Goal: Information Seeking & Learning: Learn about a topic

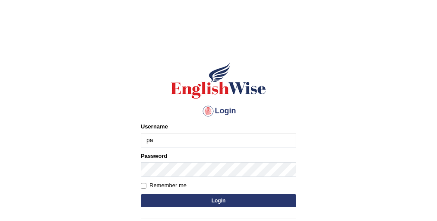
type input "pallavi_parramatta"
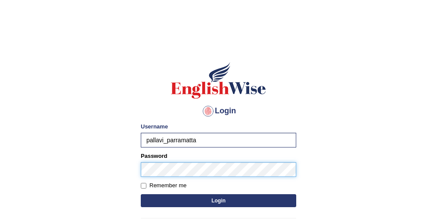
click at [141, 194] on button "Login" at bounding box center [219, 200] width 156 height 13
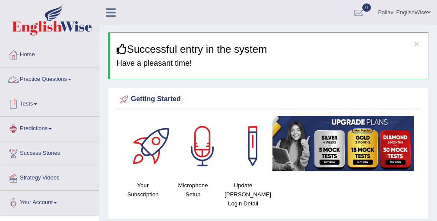
click at [54, 81] on link "Practice Questions" at bounding box center [49, 78] width 99 height 22
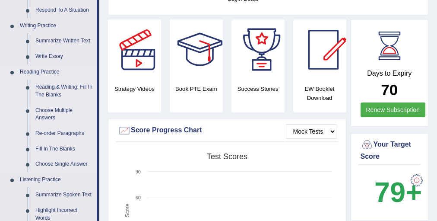
scroll to position [242, 0]
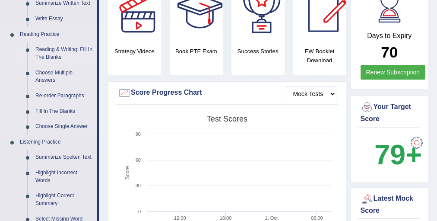
click at [59, 53] on link "Reading & Writing: Fill In The Blanks" at bounding box center [64, 53] width 65 height 23
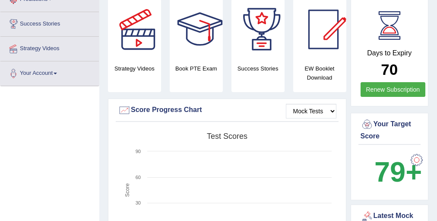
scroll to position [245, 0]
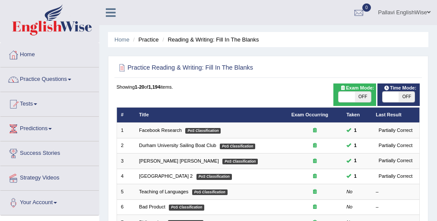
click at [364, 99] on span "OFF" at bounding box center [363, 97] width 16 height 10
checkbox input "true"
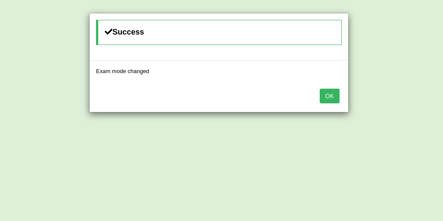
click at [330, 95] on button "OK" at bounding box center [329, 96] width 20 height 15
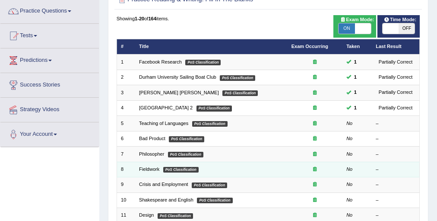
scroll to position [69, 0]
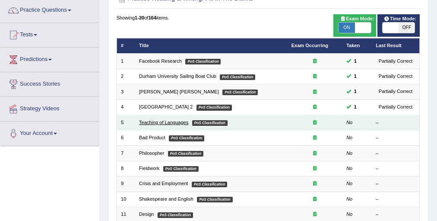
click at [181, 121] on link "Teaching of Languages" at bounding box center [163, 122] width 49 height 5
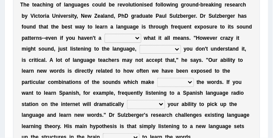
scroll to position [141, 0]
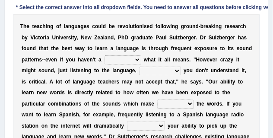
click at [131, 60] on select "dew claw clue due" at bounding box center [123, 59] width 37 height 9
select select "clue"
click at [105, 55] on select "dew claw clue due" at bounding box center [123, 59] width 37 height 9
click at [140, 73] on select "but also all together even though if so" at bounding box center [160, 71] width 41 height 9
select select "even though"
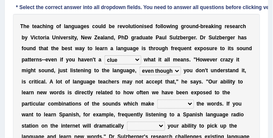
click at [140, 67] on select "but also all together even though if so" at bounding box center [160, 71] width 41 height 9
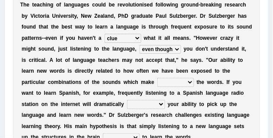
click at [159, 83] on select "down up of on" at bounding box center [175, 82] width 37 height 9
select select "up"
click at [157, 78] on select "down up of on" at bounding box center [175, 82] width 37 height 9
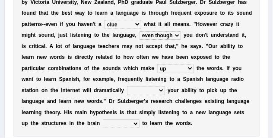
scroll to position [184, 0]
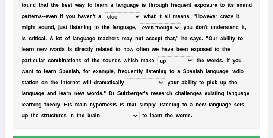
click at [127, 85] on select "evaluate exaggerate describe boost" at bounding box center [146, 82] width 38 height 9
select select "boost"
click at [127, 78] on select "evaluate exaggerate describe boost" at bounding box center [146, 82] width 38 height 9
click at [103, 116] on select "requiring required directed to require" at bounding box center [121, 115] width 37 height 9
select select "required"
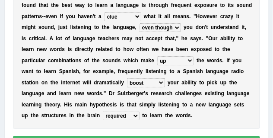
click at [103, 111] on select "requiring required directed to require" at bounding box center [121, 115] width 37 height 9
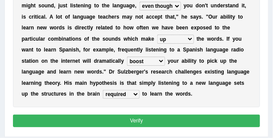
click at [86, 121] on button "Verify" at bounding box center [137, 121] width 248 height 13
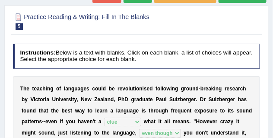
scroll to position [43, 0]
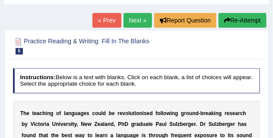
click at [136, 22] on link "Next »" at bounding box center [138, 20] width 29 height 15
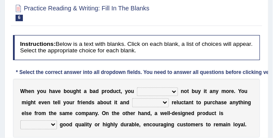
scroll to position [108, 0]
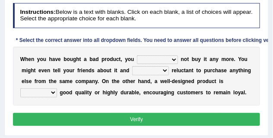
click at [166, 60] on select "would have should have should" at bounding box center [157, 59] width 41 height 9
select select "should"
click at [137, 55] on select "would have should have should" at bounding box center [157, 59] width 41 height 9
click at [159, 72] on select "is are be being" at bounding box center [150, 70] width 37 height 9
select select "be"
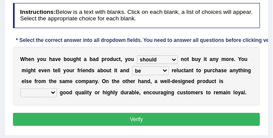
click at [132, 66] on select "is are be being" at bounding box center [150, 70] width 37 height 9
click at [44, 92] on select "both also neither either" at bounding box center [38, 92] width 37 height 9
select select "either"
click at [20, 88] on select "both also neither either" at bounding box center [38, 92] width 37 height 9
click at [116, 114] on button "Verify" at bounding box center [137, 119] width 248 height 13
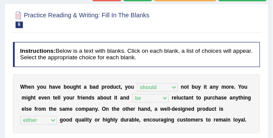
scroll to position [43, 0]
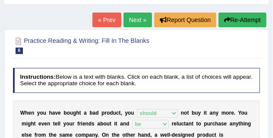
click at [133, 20] on link "Next »" at bounding box center [138, 20] width 29 height 15
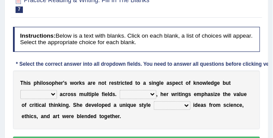
scroll to position [108, 0]
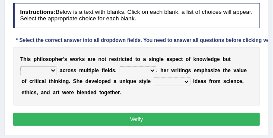
click at [38, 71] on select "constrain contain assemble extend" at bounding box center [38, 70] width 37 height 9
select select "extend"
click at [20, 66] on select "constrain contain assemble extend" at bounding box center [38, 70] width 37 height 9
click at [150, 69] on select "Rather So Moreover Likely" at bounding box center [138, 70] width 37 height 9
select select "Moreover"
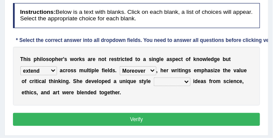
click at [120, 66] on select "Rather So Moreover Likely" at bounding box center [138, 70] width 37 height 9
click at [175, 80] on select "in that that which in which" at bounding box center [172, 81] width 37 height 9
select select "in which"
click at [154, 77] on select "in that that which in which" at bounding box center [172, 81] width 37 height 9
click at [149, 70] on select "Rather So Moreover Likely" at bounding box center [138, 70] width 37 height 9
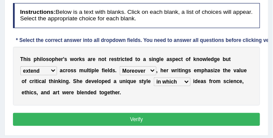
click at [149, 70] on select "Rather So Moreover Likely" at bounding box center [138, 70] width 37 height 9
click at [123, 113] on button "Verify" at bounding box center [137, 119] width 248 height 13
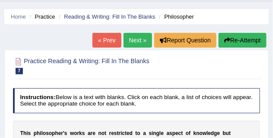
scroll to position [22, 0]
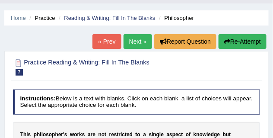
click at [126, 42] on link "Next »" at bounding box center [138, 41] width 29 height 15
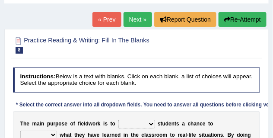
scroll to position [43, 0]
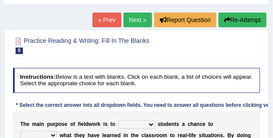
click at [128, 24] on link "Next »" at bounding box center [138, 20] width 29 height 15
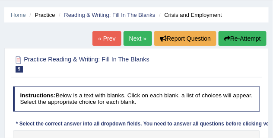
scroll to position [22, 0]
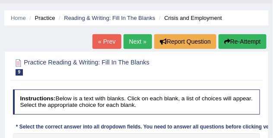
click at [128, 39] on link "Next »" at bounding box center [138, 41] width 29 height 15
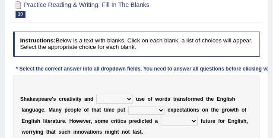
scroll to position [43, 0]
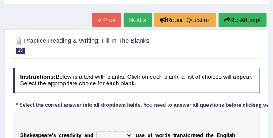
click at [131, 16] on link "Next »" at bounding box center [138, 20] width 29 height 15
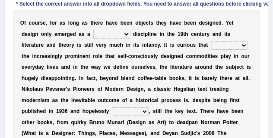
scroll to position [134, 0]
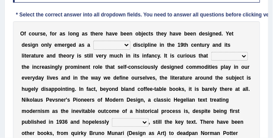
click at [99, 43] on select "bilateral ubiquitous foremost dedicated" at bounding box center [111, 45] width 37 height 9
click at [131, 83] on div "O f c o u r s e , f o r a s l o n g a s t h e r e h a v e b e e n o b j e c t s…" at bounding box center [137, 105] width 248 height 169
click at [93, 45] on select "bilateral ubiquitous foremost dedicated" at bounding box center [111, 45] width 37 height 9
select select "foremost"
click at [93, 41] on select "bilateral ubiquitous foremost dedicated" at bounding box center [111, 45] width 37 height 9
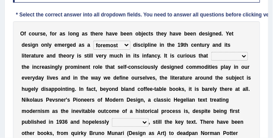
click at [93, 45] on select "bilateral ubiquitous foremost dedicated" at bounding box center [111, 45] width 37 height 9
click at [93, 41] on select "bilateral ubiquitous foremost dedicated" at bounding box center [111, 45] width 37 height 9
click at [211, 51] on div "O f c o u r s e , f o r a s l o n g a s t h e r e h a v e b e e n o b j e c t s…" at bounding box center [137, 105] width 248 height 169
click at [211, 55] on select "since despite within through" at bounding box center [229, 56] width 37 height 9
select select "despite"
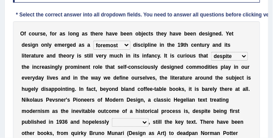
click at [211, 52] on select "since despite within through" at bounding box center [229, 56] width 37 height 9
click at [211, 56] on select "since despite within through" at bounding box center [229, 56] width 37 height 9
click at [211, 52] on select "since despite within through" at bounding box center [229, 56] width 37 height 9
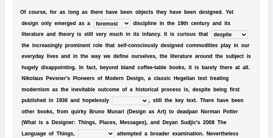
scroll to position [177, 0]
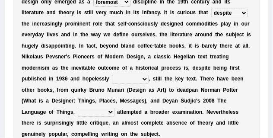
click at [136, 80] on select "dates dating date dated" at bounding box center [130, 79] width 37 height 9
select select "dated"
click at [112, 75] on select "dates dating date dated" at bounding box center [130, 79] width 37 height 9
click at [126, 79] on select "dates dating date dated" at bounding box center [130, 79] width 37 height 9
click at [112, 75] on select "dates dating date dated" at bounding box center [130, 79] width 37 height 9
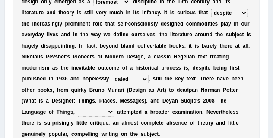
click at [102, 113] on select "which then however as" at bounding box center [96, 112] width 37 height 9
select select "which"
click at [78, 108] on select "which then however as" at bounding box center [96, 112] width 37 height 9
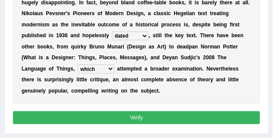
click at [126, 117] on button "Verify" at bounding box center [137, 117] width 248 height 13
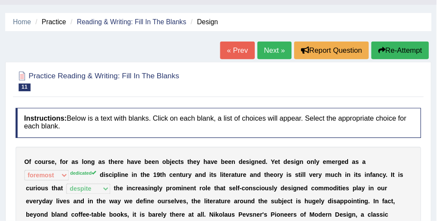
scroll to position [21, 0]
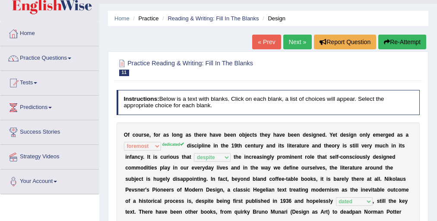
drag, startPoint x: 358, startPoint y: 3, endPoint x: 31, endPoint y: 54, distance: 331.7
click at [31, 54] on link "Practice Questions" at bounding box center [49, 57] width 99 height 22
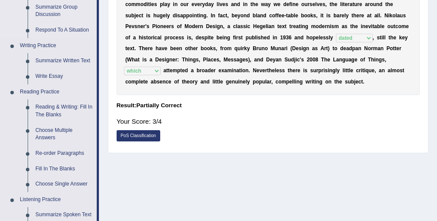
scroll to position [194, 0]
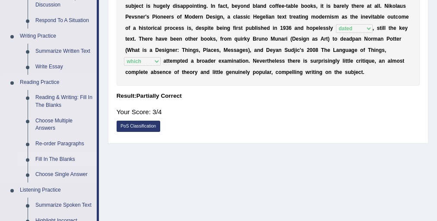
click at [69, 137] on link "Fill In The Blanks" at bounding box center [64, 160] width 65 height 16
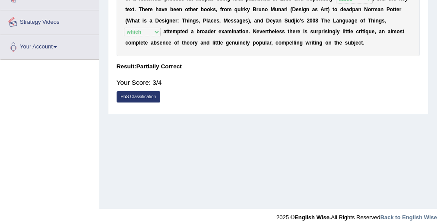
scroll to position [233, 0]
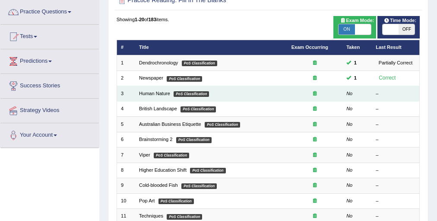
scroll to position [69, 0]
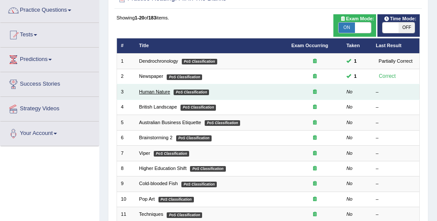
click at [156, 91] on link "Human Nature" at bounding box center [154, 91] width 31 height 5
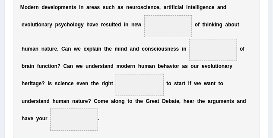
scroll to position [194, 0]
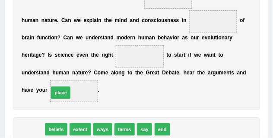
drag, startPoint x: 33, startPoint y: 131, endPoint x: 67, endPoint y: 88, distance: 54.1
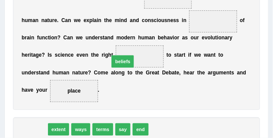
drag, startPoint x: 26, startPoint y: 128, endPoint x: 131, endPoint y: 48, distance: 131.3
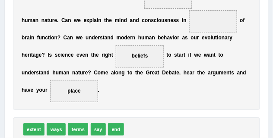
drag, startPoint x: 143, startPoint y: 59, endPoint x: 135, endPoint y: 103, distance: 45.3
click at [135, 103] on div "M o d e r n d e v e l o p m e n t s i n a r e a s s u c h a s n e u r o s c i e…" at bounding box center [137, 37] width 248 height 143
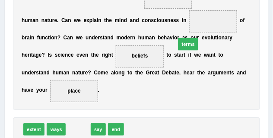
drag, startPoint x: 82, startPoint y: 126, endPoint x: 212, endPoint y: 25, distance: 163.9
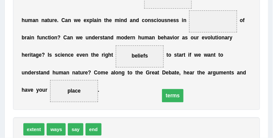
drag, startPoint x: 213, startPoint y: 22, endPoint x: 152, endPoint y: 118, distance: 113.3
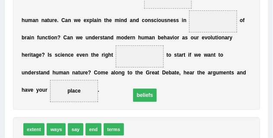
drag, startPoint x: 146, startPoint y: 56, endPoint x: 153, endPoint y: 106, distance: 50.1
click at [153, 106] on div "M o d e r n d e v e l o p m e n t s i n a r e a s s u c h a s n e u r o s c i e…" at bounding box center [137, 37] width 248 height 143
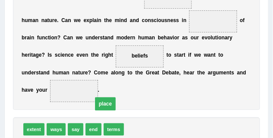
drag, startPoint x: 79, startPoint y: 90, endPoint x: 160, endPoint y: 125, distance: 88.1
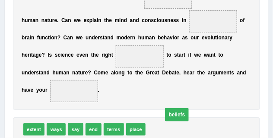
drag, startPoint x: 137, startPoint y: 55, endPoint x: 181, endPoint y: 124, distance: 82.1
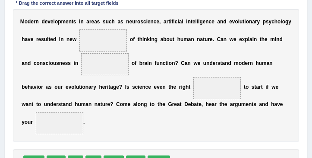
scroll to position [170, 0]
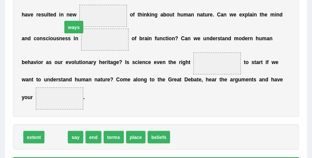
drag, startPoint x: 60, startPoint y: 140, endPoint x: 80, endPoint y: 10, distance: 130.9
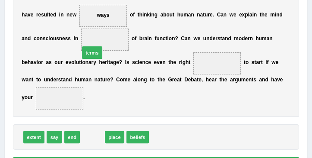
drag, startPoint x: 92, startPoint y: 137, endPoint x: 92, endPoint y: 38, distance: 99.0
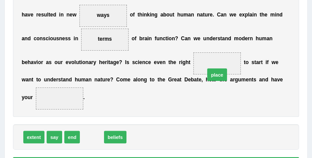
drag, startPoint x: 90, startPoint y: 136, endPoint x: 238, endPoint y: 63, distance: 164.5
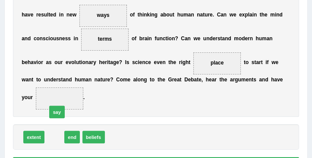
drag, startPoint x: 51, startPoint y: 135, endPoint x: 54, endPoint y: 100, distance: 35.2
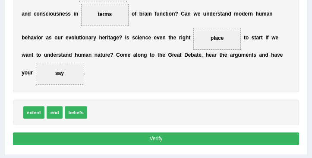
click at [142, 133] on button "Verify" at bounding box center [156, 138] width 287 height 13
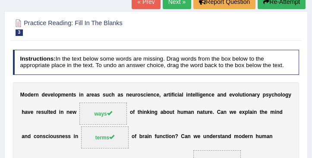
scroll to position [60, 0]
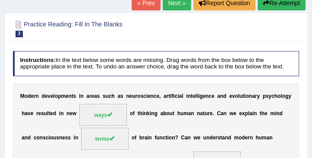
click at [178, 3] on link "Next »" at bounding box center [177, 3] width 29 height 15
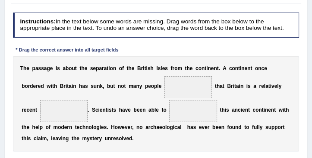
scroll to position [123, 0]
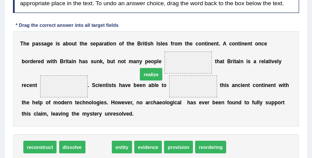
drag, startPoint x: 102, startPoint y: 147, endPoint x: 164, endPoint y: 61, distance: 105.9
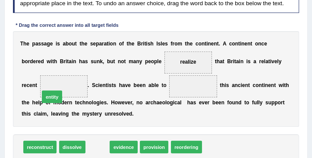
drag, startPoint x: 94, startPoint y: 147, endPoint x: 41, endPoint y: 87, distance: 80.2
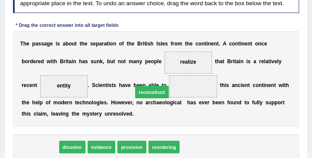
drag, startPoint x: 47, startPoint y: 145, endPoint x: 179, endPoint y: 80, distance: 146.9
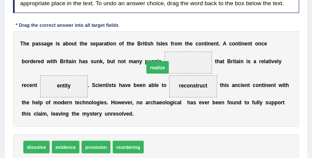
drag, startPoint x: 161, startPoint y: 146, endPoint x: 162, endPoint y: 52, distance: 93.4
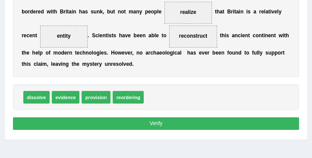
click at [131, 124] on button "Verify" at bounding box center [156, 123] width 287 height 13
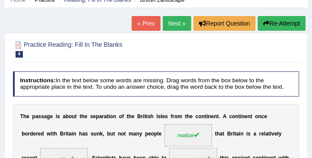
scroll to position [38, 0]
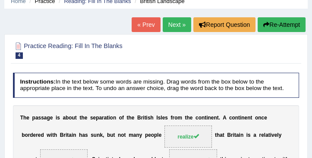
click at [172, 25] on link "Next »" at bounding box center [177, 24] width 29 height 15
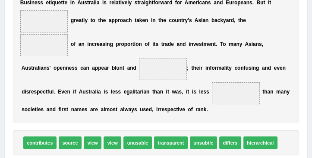
scroll to position [173, 0]
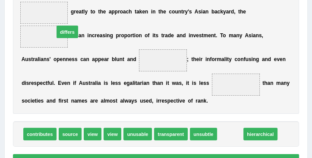
drag, startPoint x: 233, startPoint y: 131, endPoint x: 41, endPoint y: 11, distance: 226.4
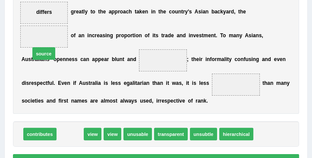
drag, startPoint x: 66, startPoint y: 132, endPoint x: 35, endPoint y: 37, distance: 99.6
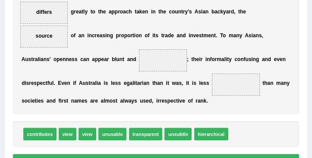
click at [152, 92] on div "B u s i n e s s e t i q u e t t e i n A u s t r a l i a i s r e l a t i v e l y…" at bounding box center [156, 47] width 287 height 132
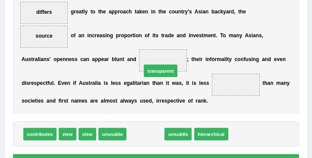
drag, startPoint x: 142, startPoint y: 133, endPoint x: 159, endPoint y: 59, distance: 76.4
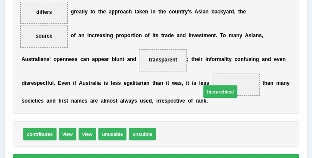
drag, startPoint x: 175, startPoint y: 133, endPoint x: 229, endPoint y: 83, distance: 72.8
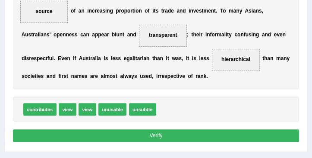
click at [175, 133] on button "Verify" at bounding box center [156, 135] width 287 height 13
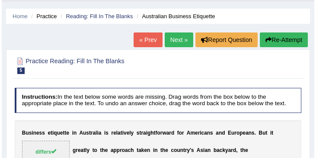
scroll to position [14, 0]
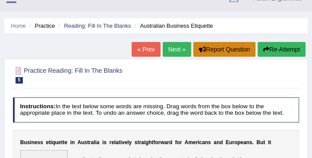
click at [208, 46] on button "Report Question" at bounding box center [225, 49] width 62 height 15
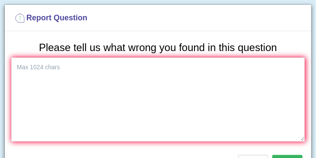
scroll to position [10, 0]
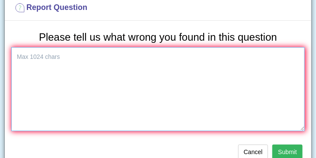
click at [107, 94] on textarea at bounding box center [157, 89] width 293 height 84
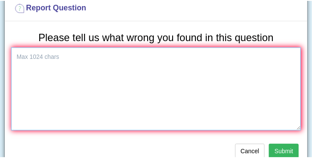
scroll to position [23, 0]
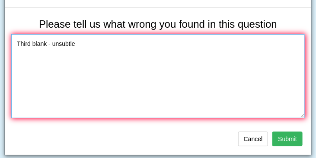
type textarea "Third blank - unsubtle"
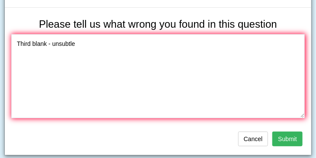
click at [276, 137] on button "Submit" at bounding box center [287, 138] width 30 height 15
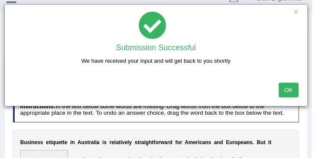
click at [287, 85] on button "OK" at bounding box center [289, 90] width 20 height 15
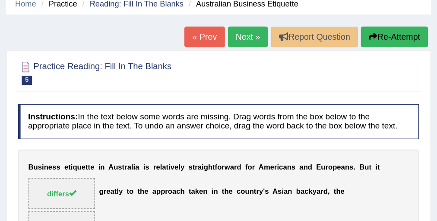
scroll to position [0, 0]
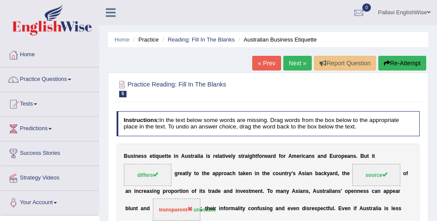
drag, startPoint x: 315, startPoint y: 0, endPoint x: 38, endPoint y: 80, distance: 288.0
click at [38, 80] on link "Practice Questions" at bounding box center [49, 78] width 99 height 22
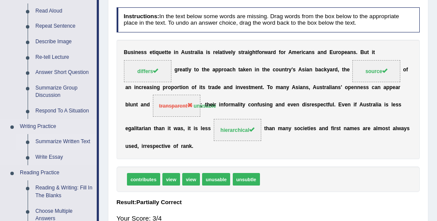
scroll to position [173, 0]
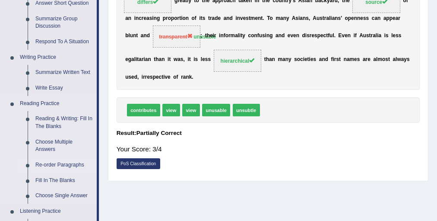
click at [48, 157] on link "Re-order Paragraphs" at bounding box center [64, 165] width 65 height 16
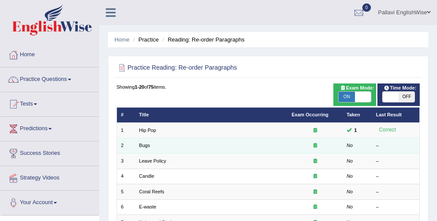
click at [144, 148] on td "Bugs" at bounding box center [211, 145] width 153 height 15
click at [144, 146] on link "Bugs" at bounding box center [144, 145] width 11 height 5
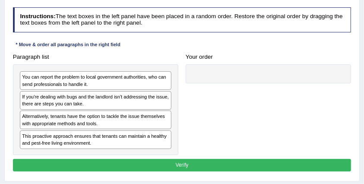
drag, startPoint x: 361, startPoint y: 2, endPoint x: 204, endPoint y: 106, distance: 189.3
click at [204, 106] on div "Paragraph list You can report the problem to local government authorities, who …" at bounding box center [182, 103] width 346 height 105
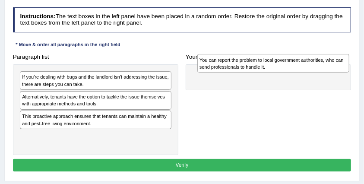
drag, startPoint x: 48, startPoint y: 84, endPoint x: 258, endPoint y: 67, distance: 211.5
click at [258, 67] on div "You can report the problem to local government authorities, who can send profes…" at bounding box center [273, 63] width 152 height 18
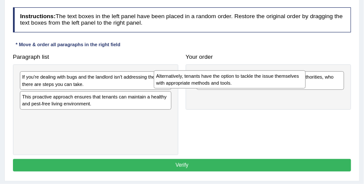
drag, startPoint x: 68, startPoint y: 104, endPoint x: 262, endPoint y: 118, distance: 194.1
click at [262, 118] on div "Paragraph list If you're dealing with bugs and the landlord isn't addressing th…" at bounding box center [182, 103] width 346 height 105
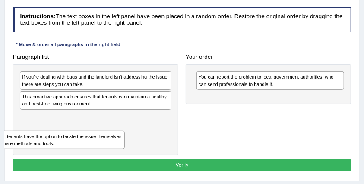
drag, startPoint x: 256, startPoint y: 102, endPoint x: 0, endPoint y: 156, distance: 262.0
click at [0, 156] on div "Home Practice Reading: Re-order Paragraphs Bugs « Prev Next » Report Question R…" at bounding box center [182, 112] width 364 height 432
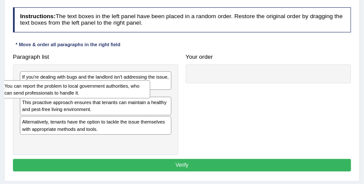
drag, startPoint x: 268, startPoint y: 80, endPoint x: 41, endPoint y: 95, distance: 227.3
click at [41, 95] on div "You can report the problem to local government authorities, who can send profes…" at bounding box center [76, 89] width 148 height 18
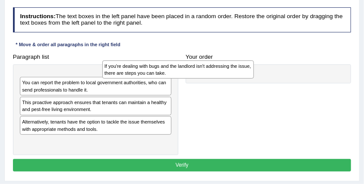
drag, startPoint x: 125, startPoint y: 84, endPoint x: 246, endPoint y: 74, distance: 121.4
click at [246, 74] on div "If you're dealing with bugs and the landlord isn't addressing the issue, there …" at bounding box center [178, 70] width 152 height 18
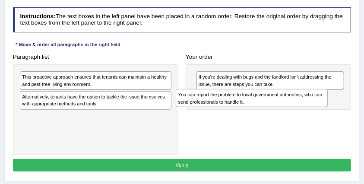
drag, startPoint x: 86, startPoint y: 82, endPoint x: 278, endPoint y: 108, distance: 193.6
click at [278, 107] on div "You can report the problem to local government authorities, who can send profes…" at bounding box center [252, 98] width 152 height 18
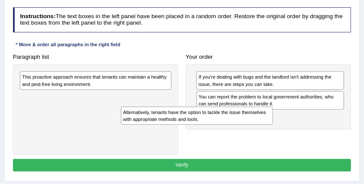
drag, startPoint x: 98, startPoint y: 105, endPoint x: 219, endPoint y: 131, distance: 123.8
click at [219, 131] on div "Paragraph list This proactive approach ensures that tenants can maintain a heal…" at bounding box center [182, 103] width 346 height 105
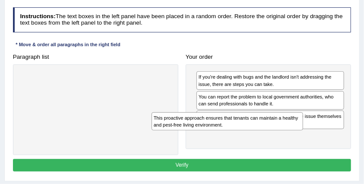
drag, startPoint x: 138, startPoint y: 81, endPoint x: 295, endPoint y: 133, distance: 165.2
click at [295, 133] on div "Paragraph list This proactive approach ensures that tenants can maintain a heal…" at bounding box center [182, 103] width 346 height 105
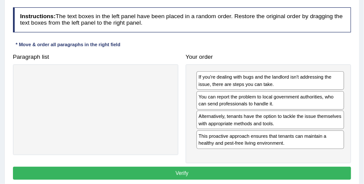
click at [136, 172] on button "Verify" at bounding box center [182, 173] width 339 height 13
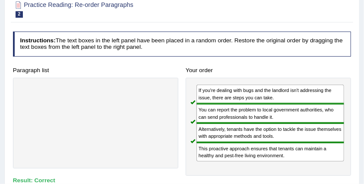
scroll to position [46, 0]
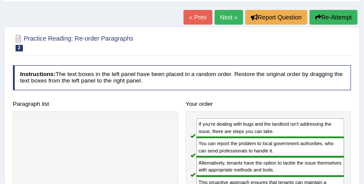
click at [228, 15] on link "Next »" at bounding box center [229, 17] width 29 height 15
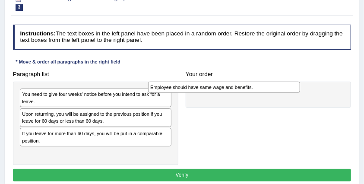
drag, startPoint x: 156, startPoint y: 133, endPoint x: 309, endPoint y: 90, distance: 159.0
click at [309, 90] on div "Paragraph list You need to give four weeks' notice before you intend to ask for…" at bounding box center [182, 116] width 346 height 97
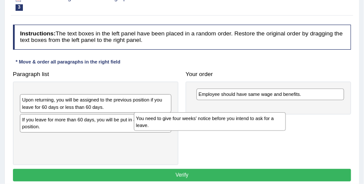
drag, startPoint x: 100, startPoint y: 95, endPoint x: 271, endPoint y: 127, distance: 173.8
click at [271, 127] on div "You need to give four weeks' notice before you intend to ask for a leave." at bounding box center [210, 121] width 152 height 18
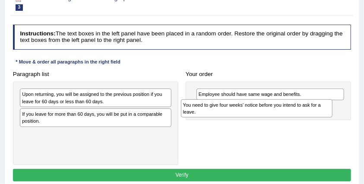
drag, startPoint x: 75, startPoint y: 96, endPoint x: 267, endPoint y: 113, distance: 192.2
click at [267, 113] on div "You need to give four weeks' notice before you intend to ask for a leave." at bounding box center [257, 108] width 152 height 18
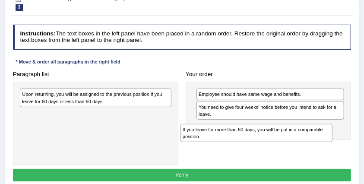
drag, startPoint x: 141, startPoint y: 118, endPoint x: 333, endPoint y: 144, distance: 193.6
click at [333, 144] on div "Paragraph list Upon returning, you will be assigned to the previous position if…" at bounding box center [182, 116] width 346 height 97
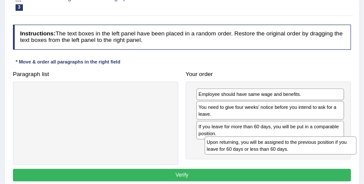
drag, startPoint x: 133, startPoint y: 98, endPoint x: 353, endPoint y: 158, distance: 227.6
click at [353, 158] on div "Paragraph list Upon returning, you will be assigned to the previous position if…" at bounding box center [182, 116] width 346 height 97
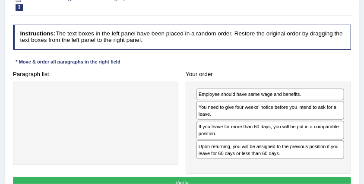
scroll to position [115, 0]
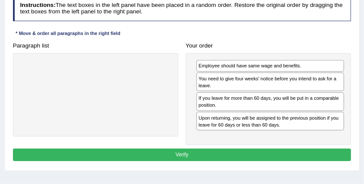
click at [231, 150] on button "Verify" at bounding box center [182, 155] width 339 height 13
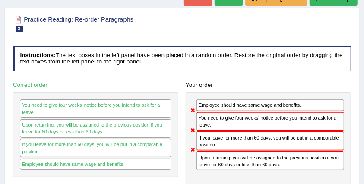
scroll to position [57, 0]
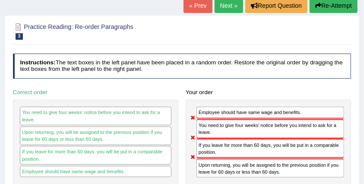
click at [228, 2] on link "Next »" at bounding box center [229, 5] width 29 height 15
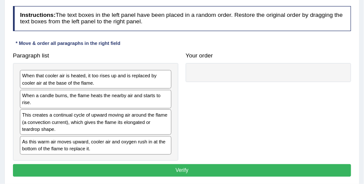
scroll to position [115, 0]
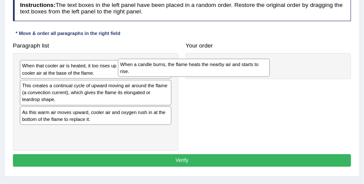
drag, startPoint x: 162, startPoint y: 87, endPoint x: 290, endPoint y: 68, distance: 128.5
click at [290, 68] on div "Paragraph list When that cooler air is heated, it too rises up and is replaced …" at bounding box center [182, 94] width 346 height 111
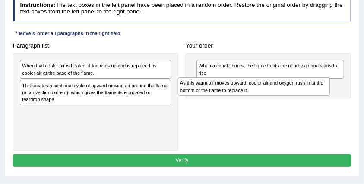
drag, startPoint x: 139, startPoint y: 112, endPoint x: 327, endPoint y: 91, distance: 189.2
click at [327, 91] on div "As this warm air moves upward, cooler air and oxygen rush in at the bottom of t…" at bounding box center [254, 86] width 152 height 18
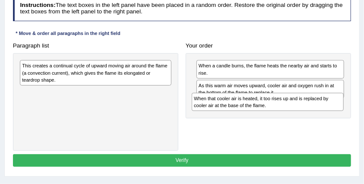
drag, startPoint x: 112, startPoint y: 69, endPoint x: 333, endPoint y: 114, distance: 225.4
click at [333, 114] on div "Paragraph list When that cooler air is heated, it too rises up and is replaced …" at bounding box center [182, 94] width 346 height 111
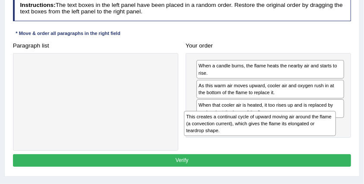
drag, startPoint x: 136, startPoint y: 77, endPoint x: 331, endPoint y: 141, distance: 205.5
click at [331, 141] on div "Paragraph list This creates a continual cycle of upward moving air around the f…" at bounding box center [182, 94] width 346 height 111
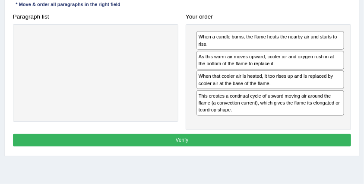
click at [305, 138] on button "Verify" at bounding box center [182, 140] width 339 height 13
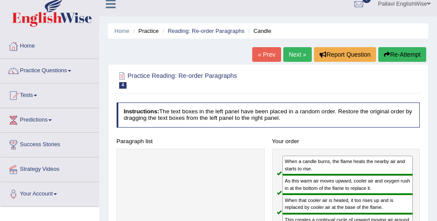
scroll to position [6, 0]
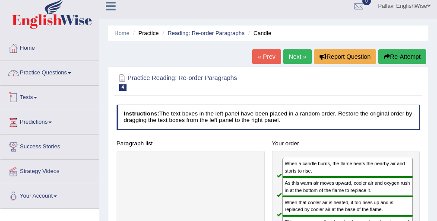
click at [58, 73] on link "Practice Questions" at bounding box center [49, 72] width 99 height 22
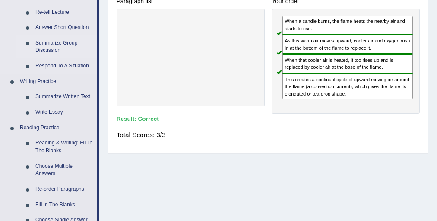
scroll to position [214, 0]
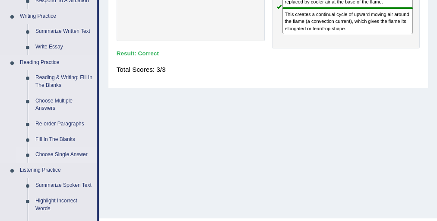
click at [62, 152] on link "Choose Single Answer" at bounding box center [64, 155] width 65 height 16
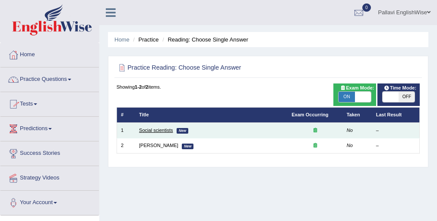
click at [153, 131] on link "Social scientists" at bounding box center [156, 129] width 34 height 5
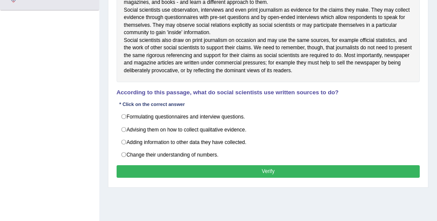
scroll to position [207, 0]
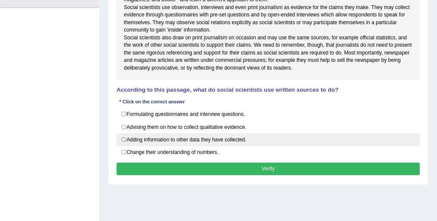
click at [185, 146] on label "Adding information to other data they have collected." at bounding box center [269, 139] width 304 height 13
radio input "true"
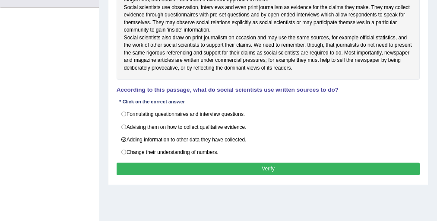
click at [244, 175] on button "Verify" at bounding box center [269, 168] width 304 height 13
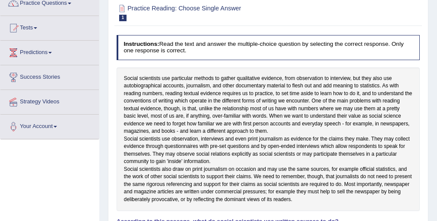
scroll to position [35, 0]
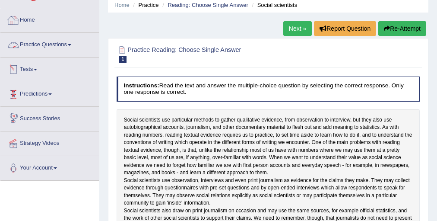
click at [48, 45] on link "Practice Questions" at bounding box center [49, 44] width 99 height 22
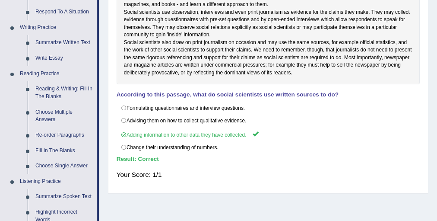
scroll to position [207, 0]
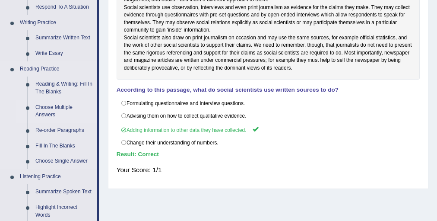
click at [66, 109] on link "Choose Multiple Answers" at bounding box center [64, 111] width 65 height 23
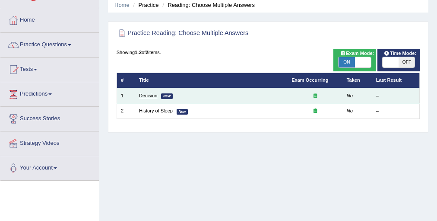
click at [151, 96] on link "Decision" at bounding box center [148, 95] width 18 height 5
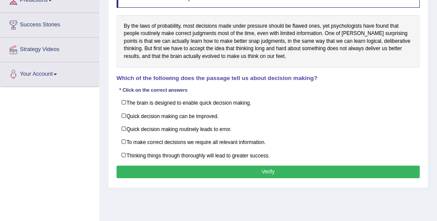
scroll to position [138, 0]
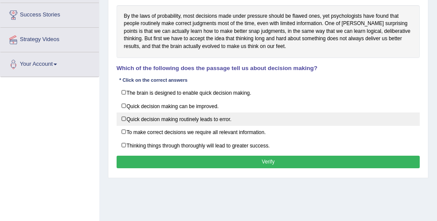
click at [161, 114] on label "Quick decision making routinely leads to error." at bounding box center [269, 118] width 304 height 13
checkbox input "true"
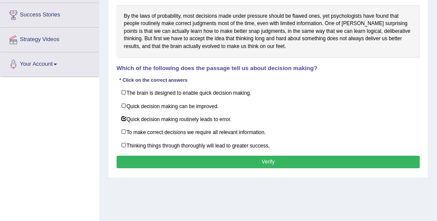
click at [169, 161] on button "Verify" at bounding box center [269, 162] width 304 height 13
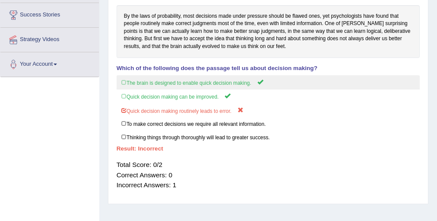
scroll to position [35, 0]
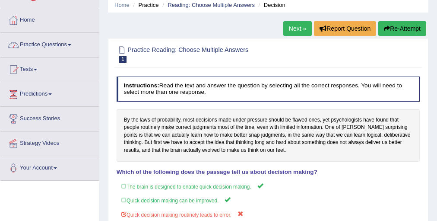
click at [60, 48] on link "Practice Questions" at bounding box center [49, 44] width 99 height 22
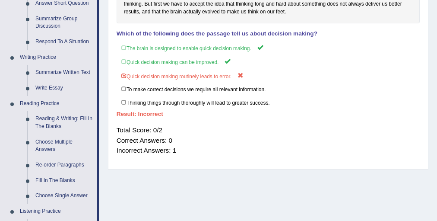
scroll to position [207, 0]
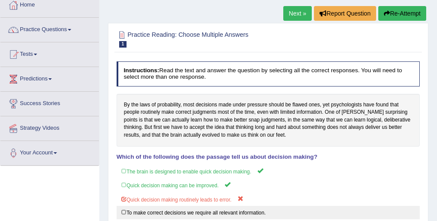
scroll to position [0, 0]
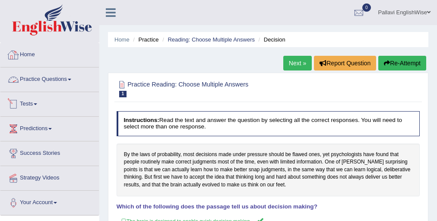
click at [60, 80] on link "Practice Questions" at bounding box center [49, 78] width 99 height 22
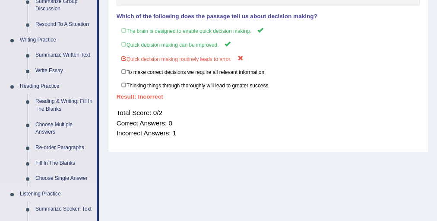
scroll to position [173, 0]
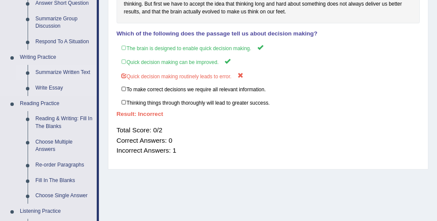
click at [52, 69] on link "Summarize Written Text" at bounding box center [64, 73] width 65 height 16
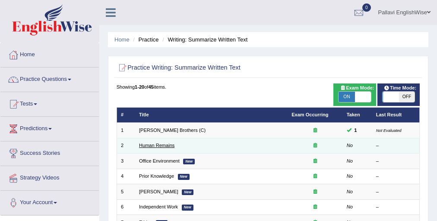
click at [167, 145] on link "Human Remains" at bounding box center [156, 145] width 35 height 5
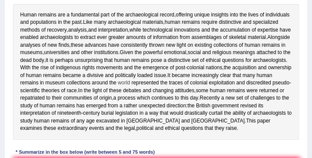
scroll to position [138, 0]
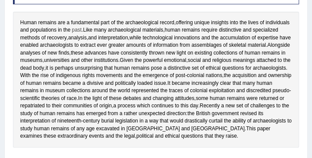
drag, startPoint x: 25, startPoint y: 22, endPoint x: 79, endPoint y: 29, distance: 54.0
click at [78, 29] on div "Human remains are a fundamental part of the archaeological record , offering un…" at bounding box center [156, 80] width 287 height 136
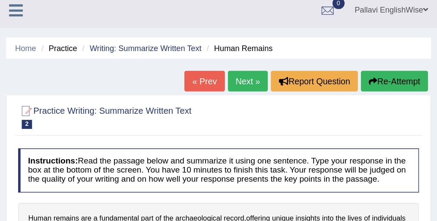
scroll to position [0, 0]
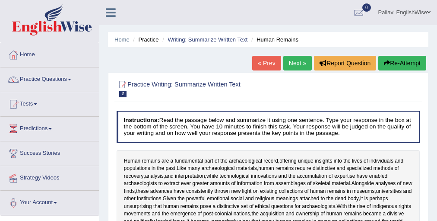
drag, startPoint x: 315, startPoint y: 0, endPoint x: 29, endPoint y: 76, distance: 295.8
click at [29, 76] on link "Practice Questions" at bounding box center [49, 78] width 99 height 22
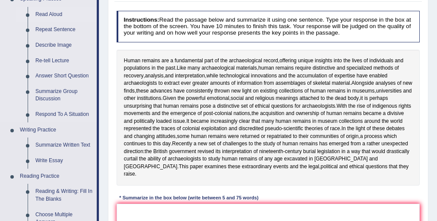
scroll to position [104, 0]
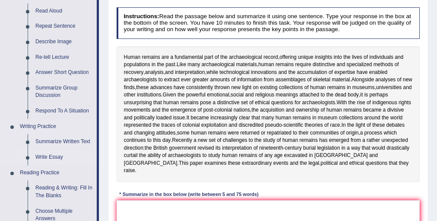
click at [59, 155] on link "Write Essay" at bounding box center [64, 158] width 65 height 16
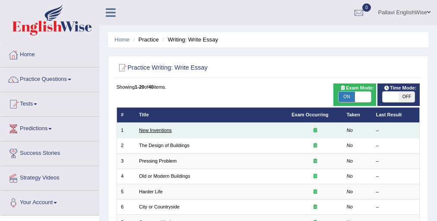
click at [166, 130] on link "New Inventions" at bounding box center [155, 129] width 33 height 5
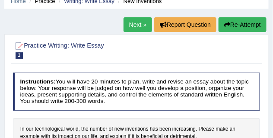
scroll to position [4, 0]
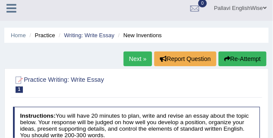
click at [139, 64] on link "Next »" at bounding box center [138, 58] width 29 height 15
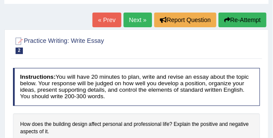
scroll to position [43, 0]
click at [133, 23] on link "Next »" at bounding box center [138, 20] width 29 height 15
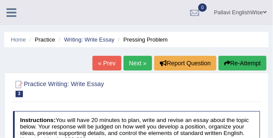
click at [239, 9] on link "Pallavi EnglishWise" at bounding box center [240, 11] width 65 height 22
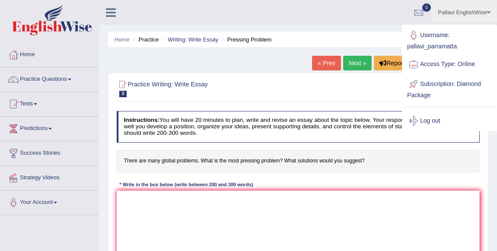
drag, startPoint x: 267, startPoint y: 2, endPoint x: 287, endPoint y: 27, distance: 32.2
click at [273, 27] on div "Home Practice Writing: Write Essay Pressing Problem « Prev Next » Report Questi…" at bounding box center [298, 216] width 398 height 432
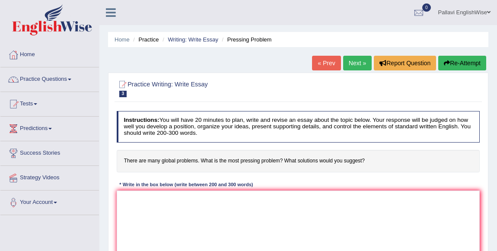
click at [273, 16] on link "Pallavi EnglishWise" at bounding box center [464, 11] width 65 height 22
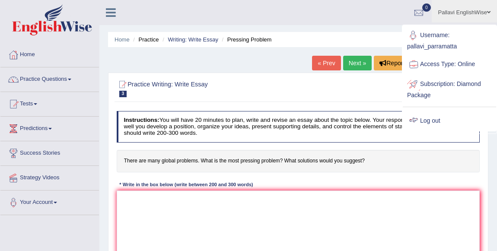
click at [273, 121] on link "Log out" at bounding box center [449, 121] width 93 height 20
